Goal: Information Seeking & Learning: Find contact information

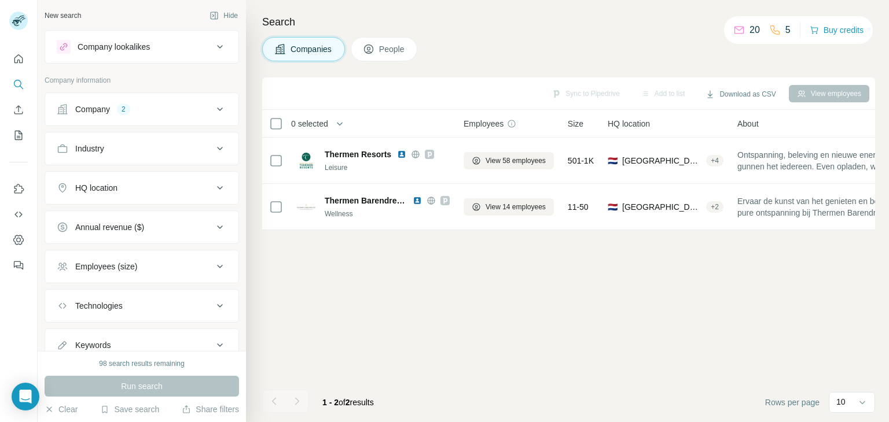
click at [152, 107] on div "Company 2" at bounding box center [135, 110] width 156 height 12
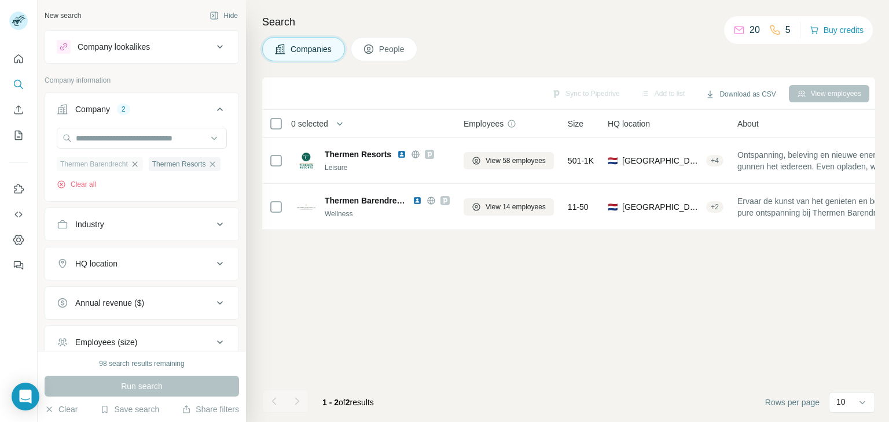
click at [139, 165] on icon "button" at bounding box center [134, 164] width 9 height 9
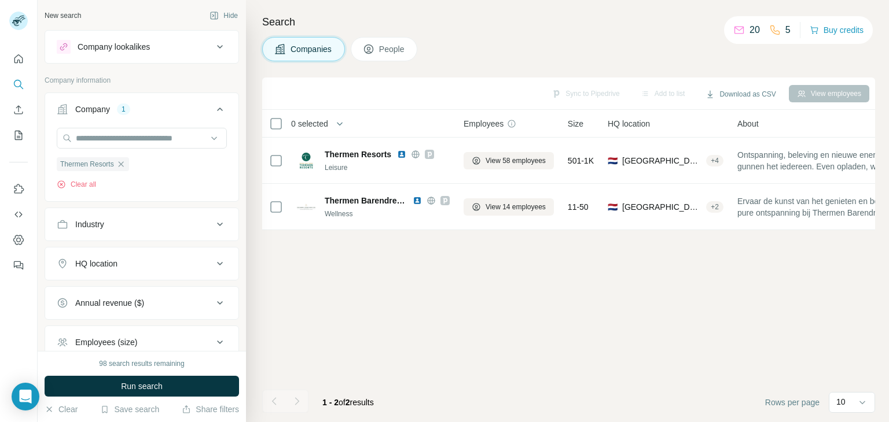
click at [116, 157] on div "Thermen Resorts" at bounding box center [93, 164] width 72 height 14
click at [119, 161] on icon "button" at bounding box center [120, 164] width 9 height 9
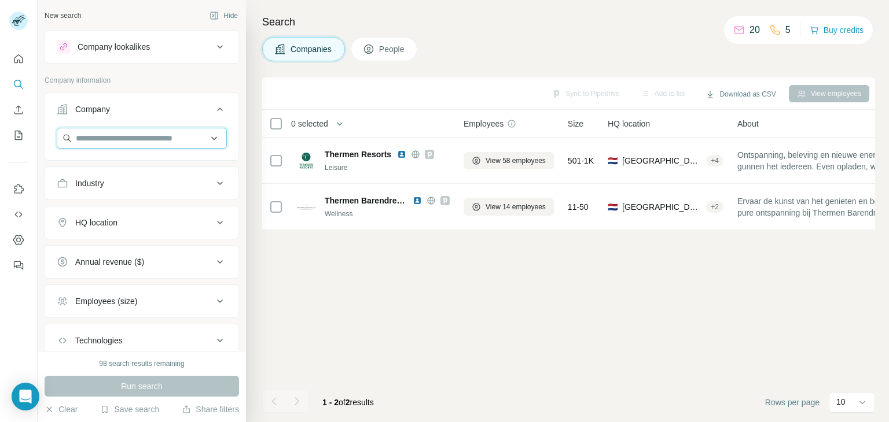
click at [116, 139] on input "text" at bounding box center [142, 138] width 170 height 21
paste input "**********"
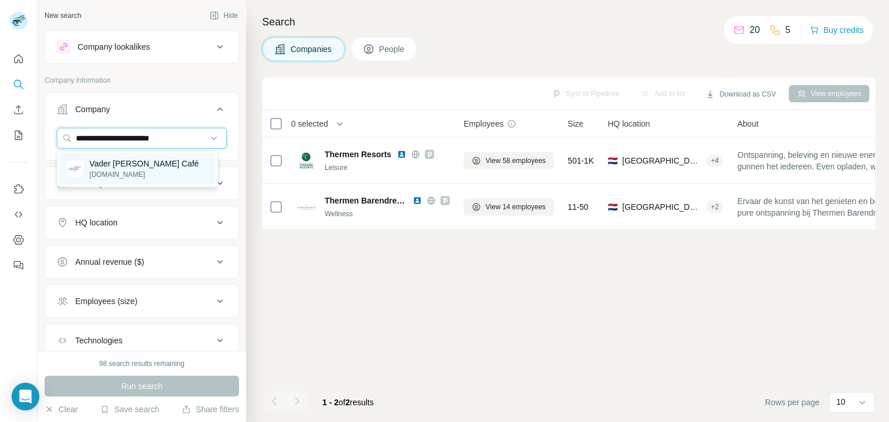
type input "**********"
click at [125, 165] on p "Vader [PERSON_NAME] Café" at bounding box center [144, 164] width 109 height 12
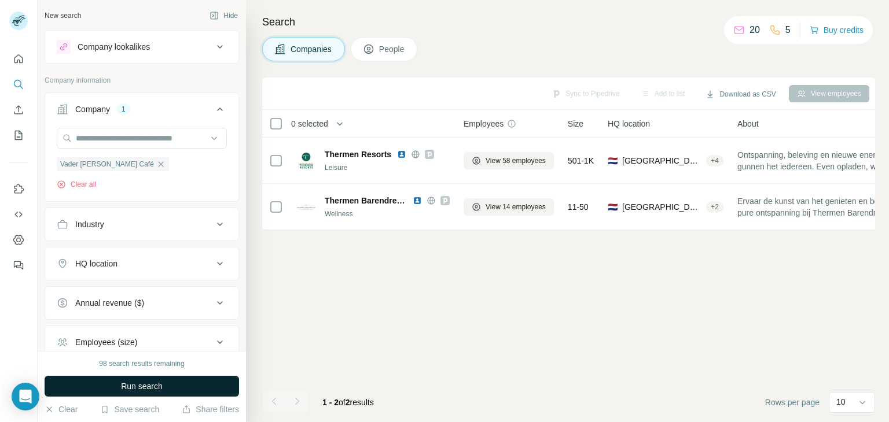
click at [120, 380] on button "Run search" at bounding box center [142, 386] width 194 height 21
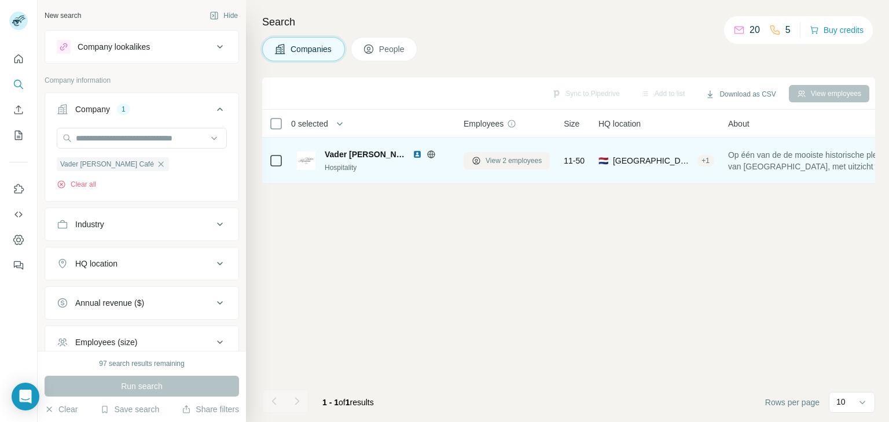
click at [493, 154] on button "View 2 employees" at bounding box center [506, 160] width 86 height 17
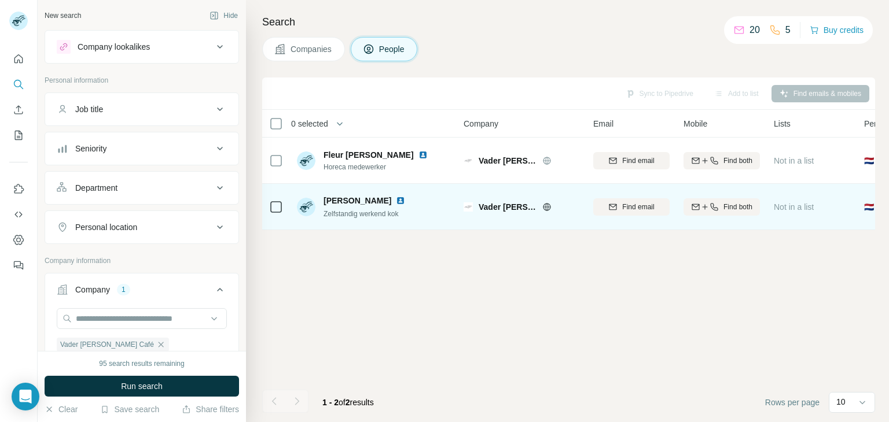
click at [396, 200] on img at bounding box center [400, 200] width 9 height 9
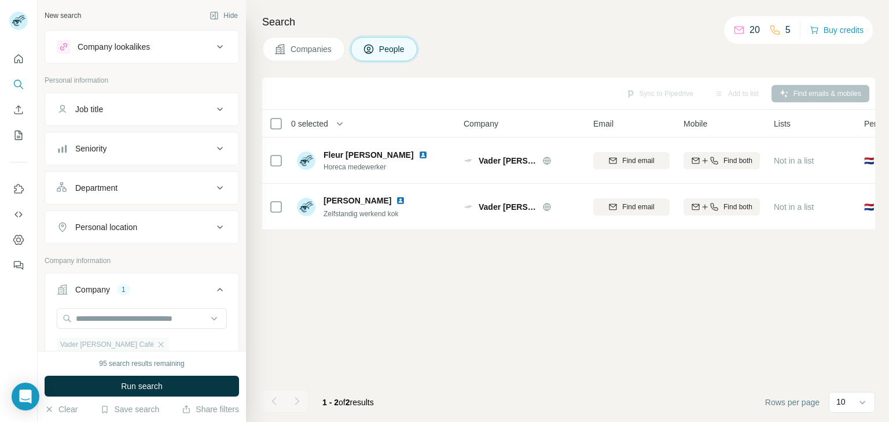
click at [134, 341] on div "Vader [PERSON_NAME] Café" at bounding box center [113, 345] width 112 height 14
click at [158, 343] on icon "button" at bounding box center [160, 344] width 5 height 5
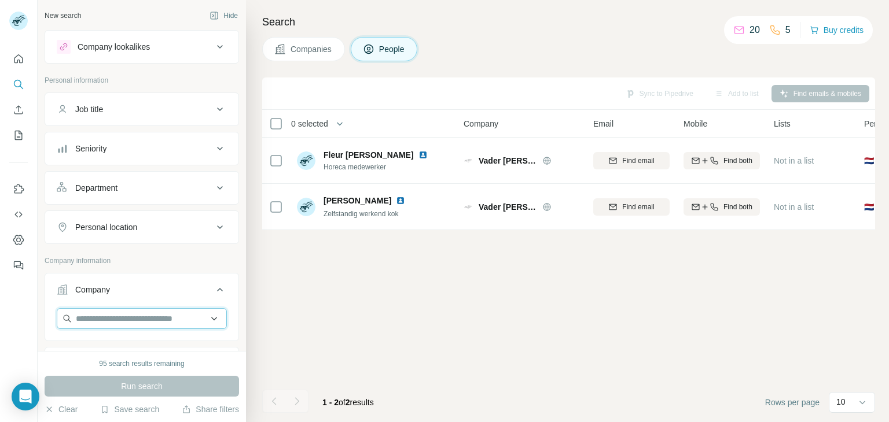
click at [116, 317] on input "text" at bounding box center [142, 318] width 170 height 21
paste input "**********"
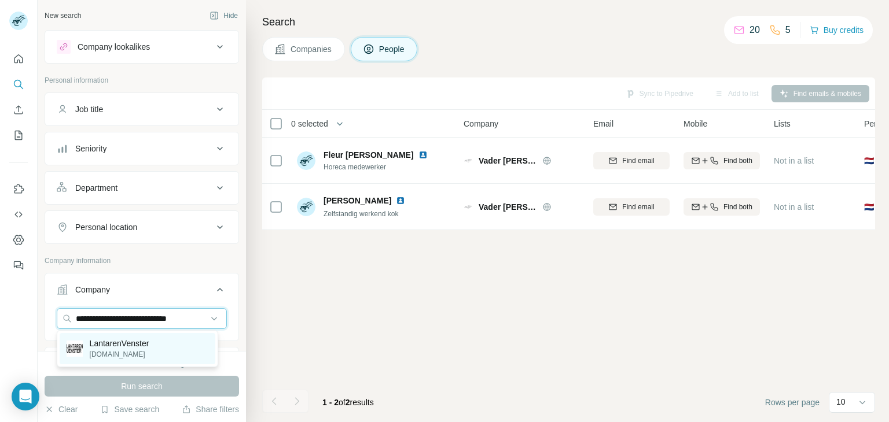
type input "**********"
click at [135, 356] on p "[DOMAIN_NAME]" at bounding box center [120, 354] width 60 height 10
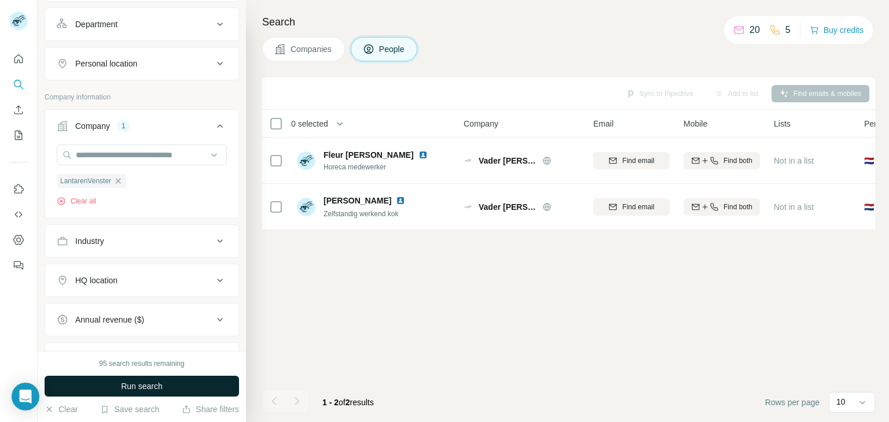
scroll to position [174, 0]
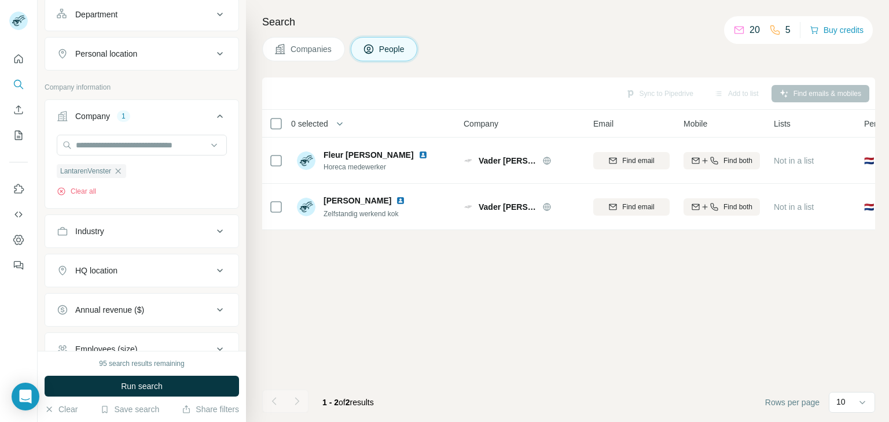
click at [132, 385] on span "Run search" at bounding box center [142, 387] width 42 height 12
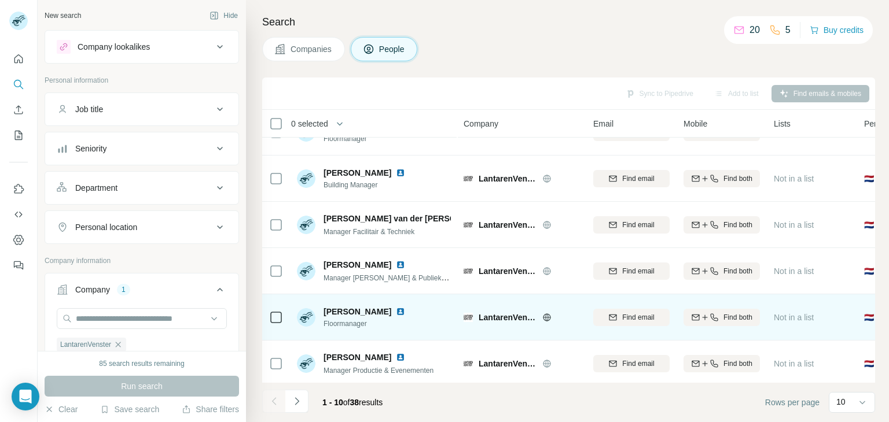
scroll to position [223, 0]
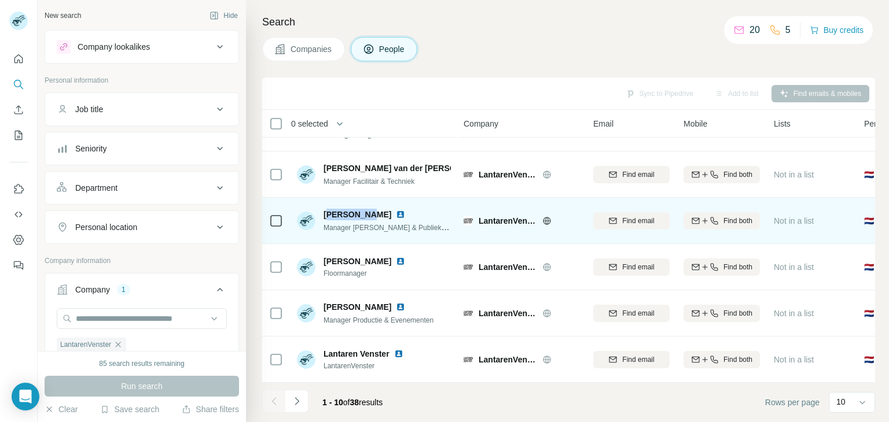
drag, startPoint x: 326, startPoint y: 207, endPoint x: 368, endPoint y: 208, distance: 42.3
click at [368, 209] on span "[PERSON_NAME]" at bounding box center [357, 215] width 68 height 12
click at [331, 211] on span "[PERSON_NAME]" at bounding box center [357, 215] width 68 height 12
drag, startPoint x: 319, startPoint y: 205, endPoint x: 388, endPoint y: 209, distance: 68.4
click at [388, 209] on div "[PERSON_NAME] Manager [PERSON_NAME] & Publiekservices" at bounding box center [374, 221] width 154 height 24
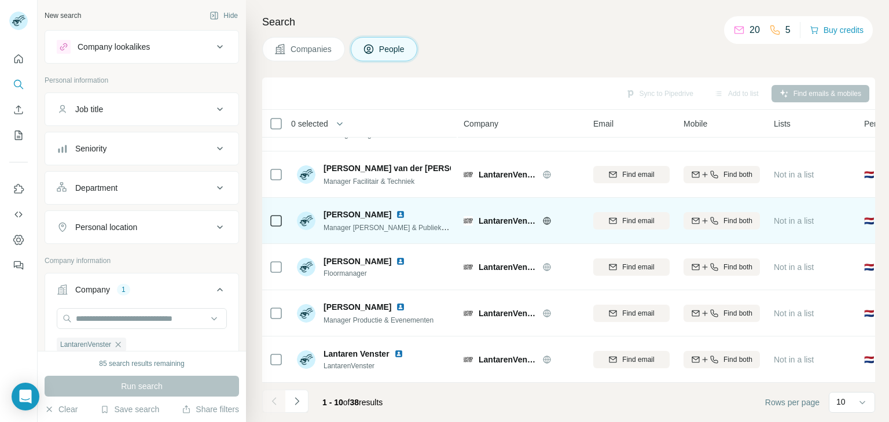
copy span "[PERSON_NAME]"
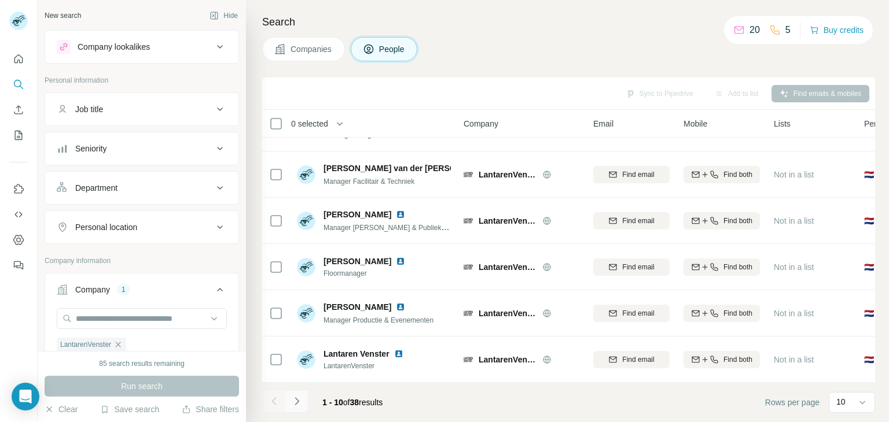
click at [295, 401] on icon "Navigate to next page" at bounding box center [297, 402] width 12 height 12
click at [276, 404] on icon "Navigate to previous page" at bounding box center [274, 402] width 12 height 12
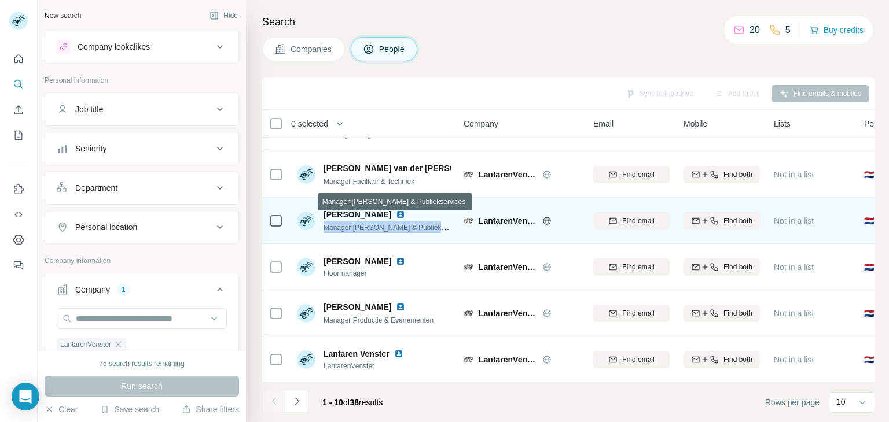
drag, startPoint x: 435, startPoint y: 220, endPoint x: 323, endPoint y: 220, distance: 112.2
click at [323, 220] on div "[PERSON_NAME] Manager [PERSON_NAME] & Publiekservices" at bounding box center [374, 221] width 154 height 32
copy span "Manager [PERSON_NAME] & Publiekservices"
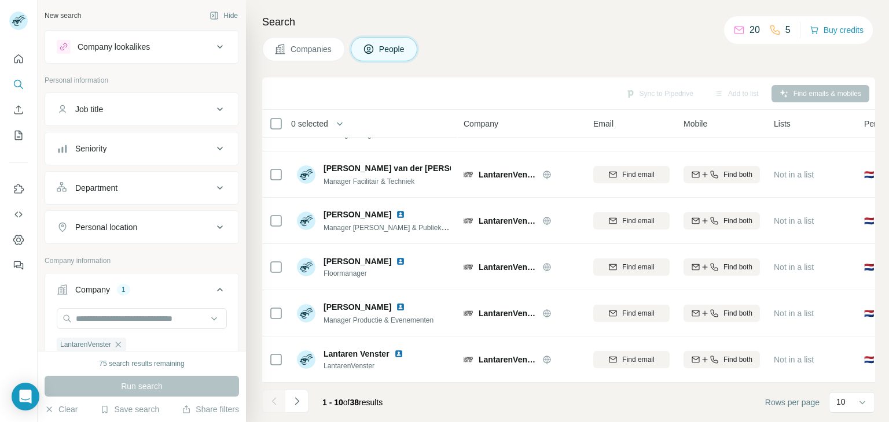
click at [502, 31] on div "Search Companies People Sync to Pipedrive Add to list Find emails & mobiles 0 s…" at bounding box center [567, 211] width 643 height 422
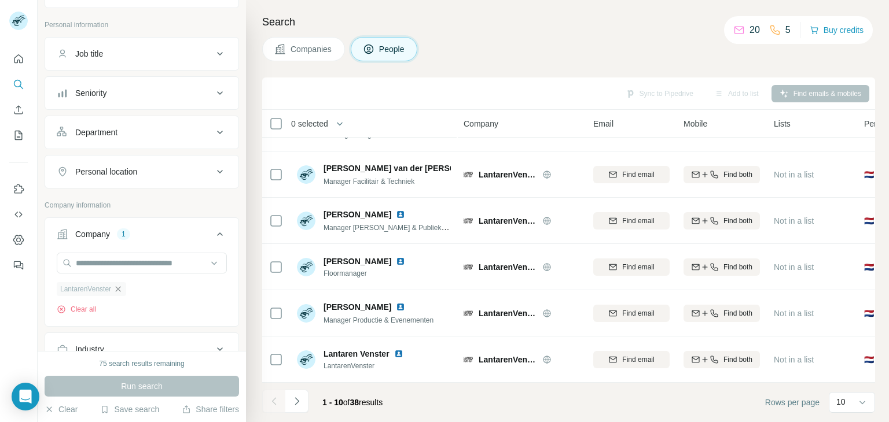
click at [119, 288] on icon "button" at bounding box center [117, 289] width 9 height 9
click at [157, 166] on div "Personal location" at bounding box center [135, 172] width 156 height 12
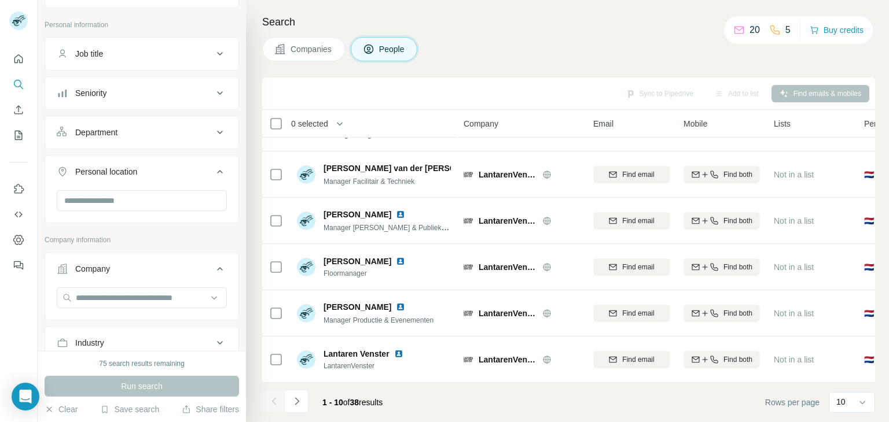
click at [155, 166] on div "Personal location" at bounding box center [135, 172] width 156 height 12
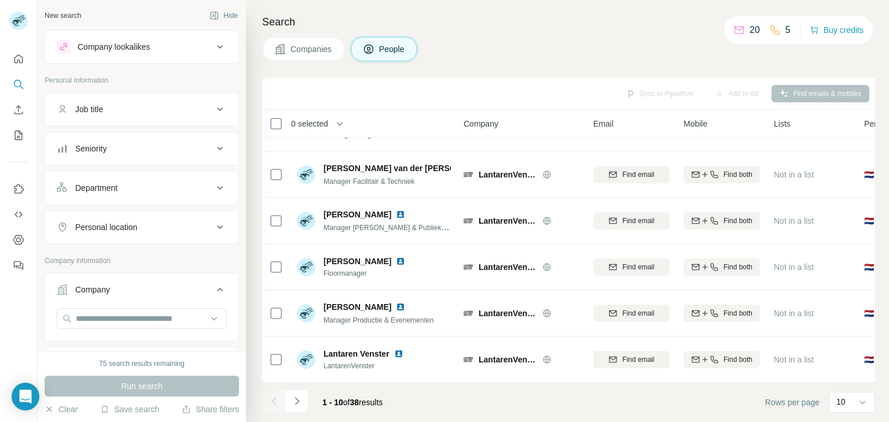
click at [126, 47] on div "Company lookalikes" at bounding box center [114, 47] width 72 height 12
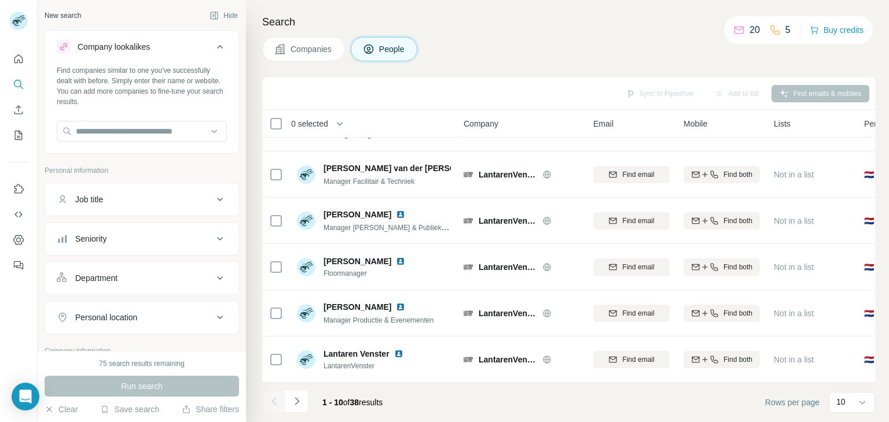
click at [126, 47] on div "Company lookalikes" at bounding box center [114, 47] width 72 height 12
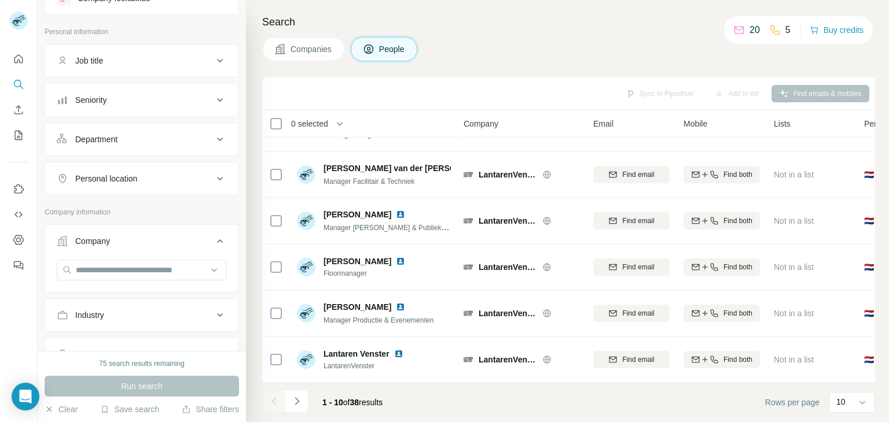
scroll to position [48, 0]
click at [21, 84] on icon "Search" at bounding box center [19, 85] width 12 height 12
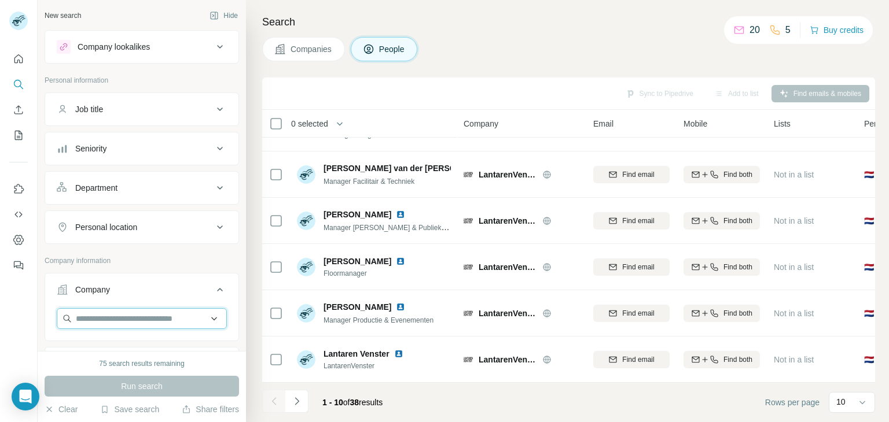
click at [93, 317] on input "text" at bounding box center [142, 318] width 170 height 21
paste input "**********"
click at [141, 311] on input "**********" at bounding box center [142, 318] width 170 height 21
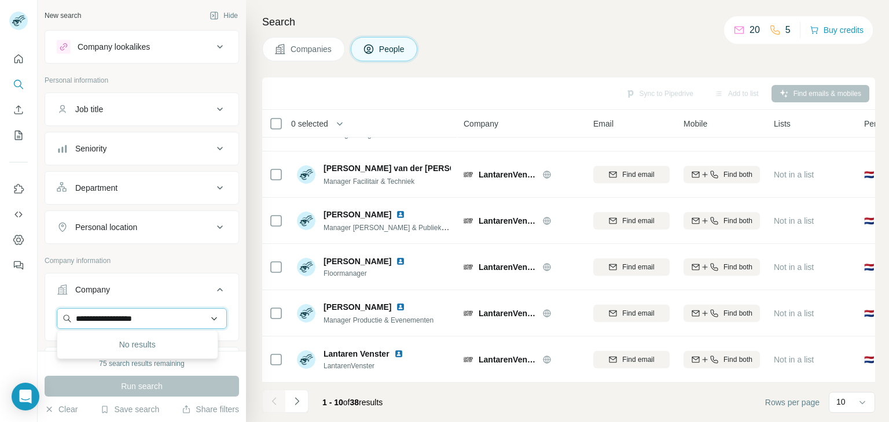
paste input "**********"
click at [157, 317] on input "**********" at bounding box center [137, 318] width 161 height 21
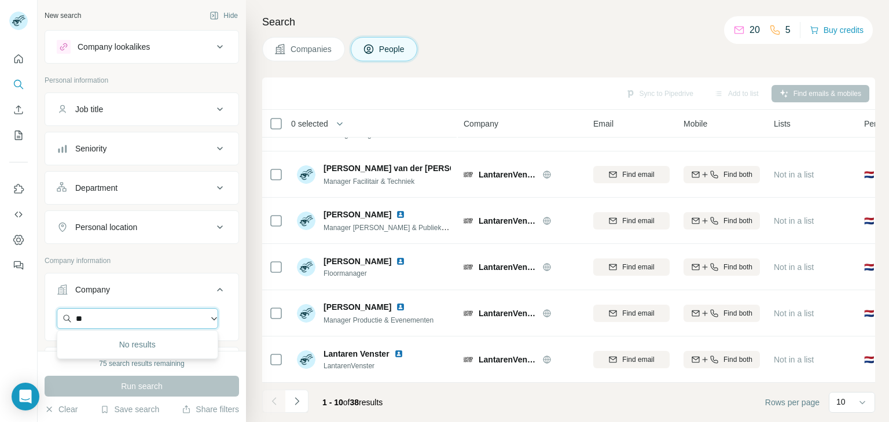
scroll to position [0, 0]
type input "**********"
click at [316, 51] on span "Companies" at bounding box center [311, 49] width 42 height 12
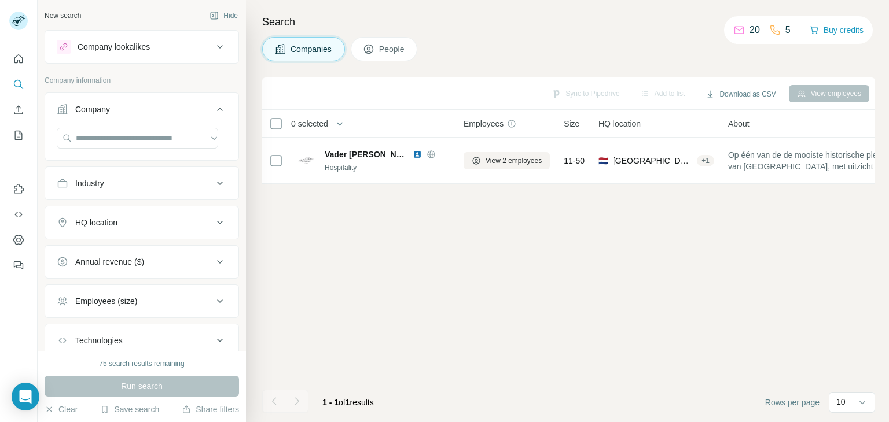
click at [380, 47] on span "People" at bounding box center [392, 49] width 27 height 12
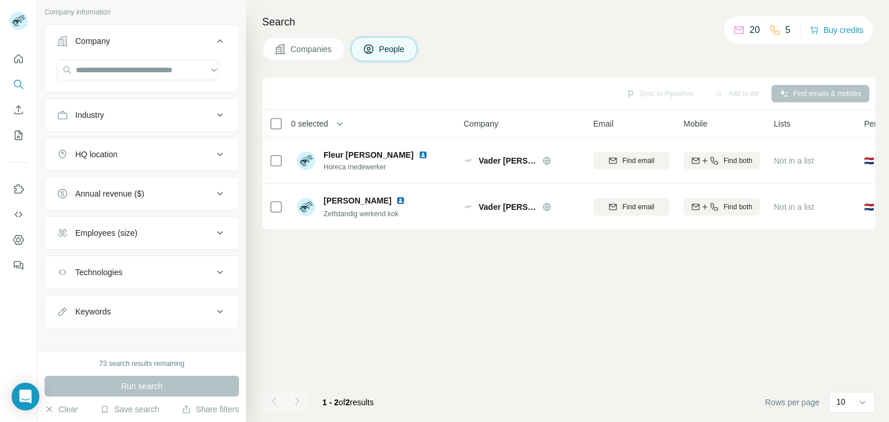
scroll to position [256, 0]
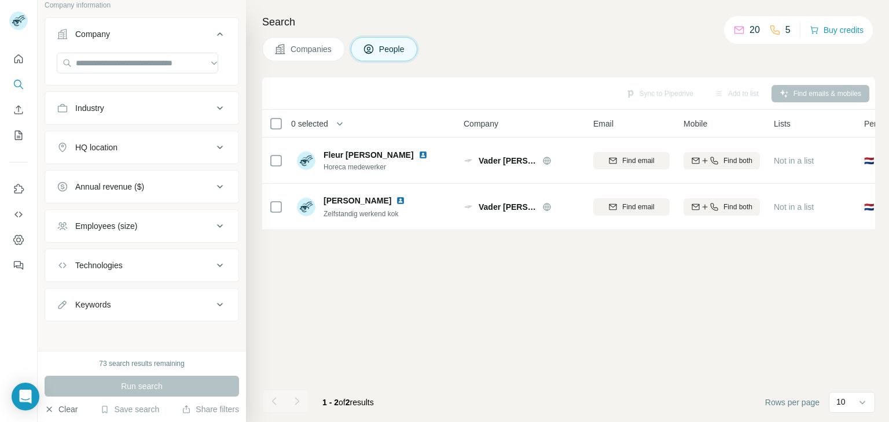
click at [62, 408] on button "Clear" at bounding box center [61, 410] width 33 height 12
click at [130, 57] on input "text" at bounding box center [137, 63] width 161 height 21
paste input "**********"
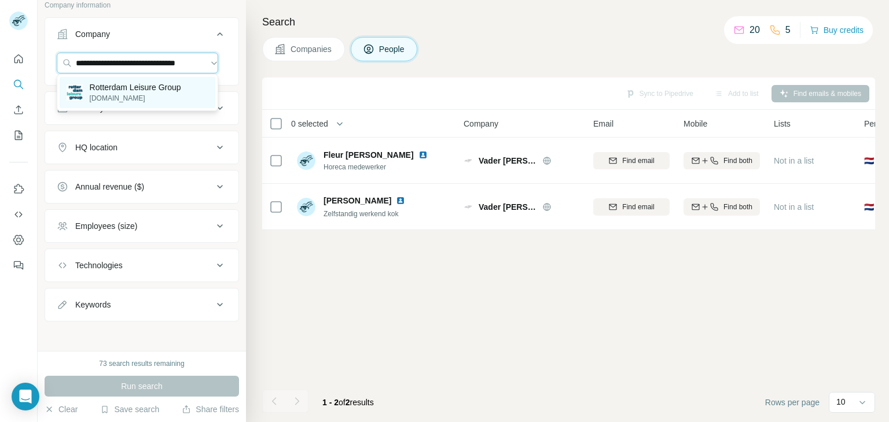
type input "**********"
click at [134, 90] on p "Rotterdam Leisure Group" at bounding box center [135, 88] width 91 height 12
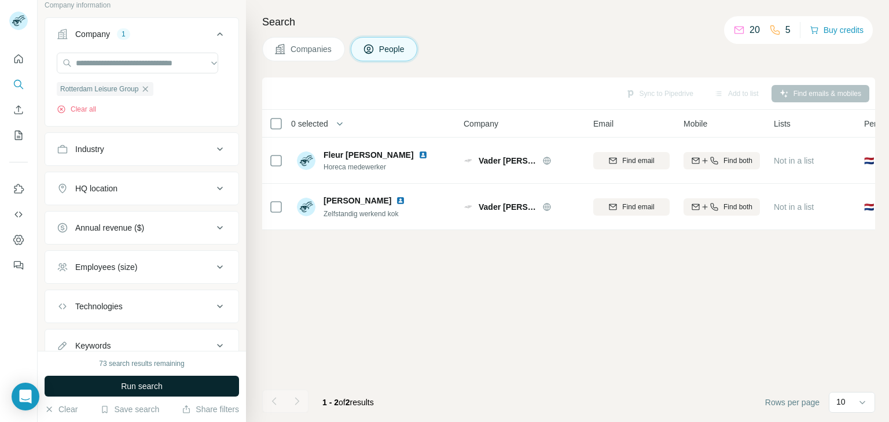
click at [120, 382] on button "Run search" at bounding box center [142, 386] width 194 height 21
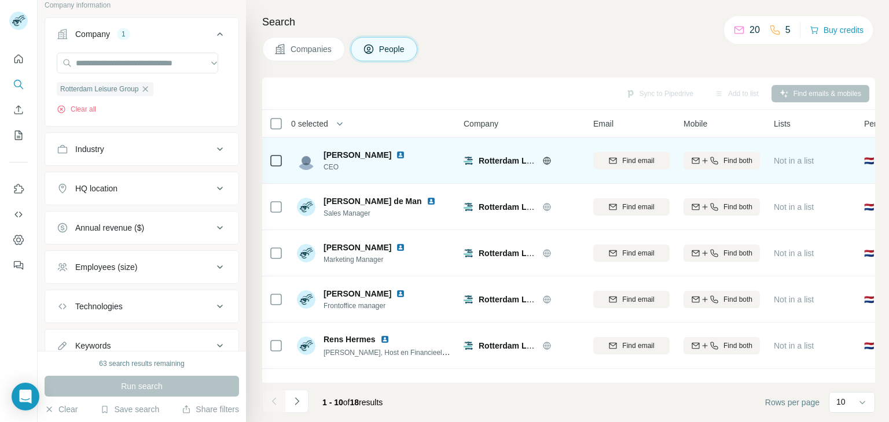
click at [405, 154] on img at bounding box center [400, 154] width 9 height 9
